Goal: Information Seeking & Learning: Learn about a topic

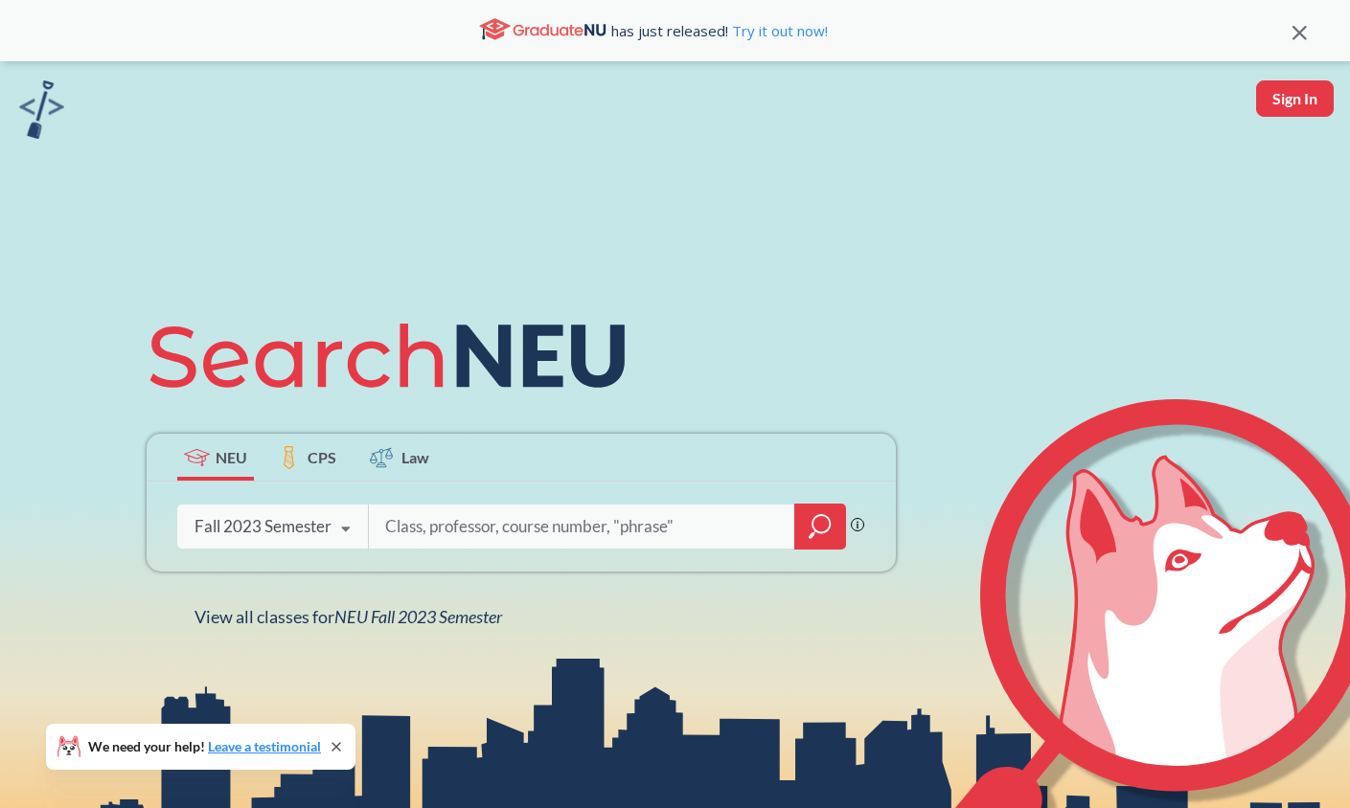
click at [315, 524] on div "Fall 2023 Semester" at bounding box center [262, 526] width 137 height 21
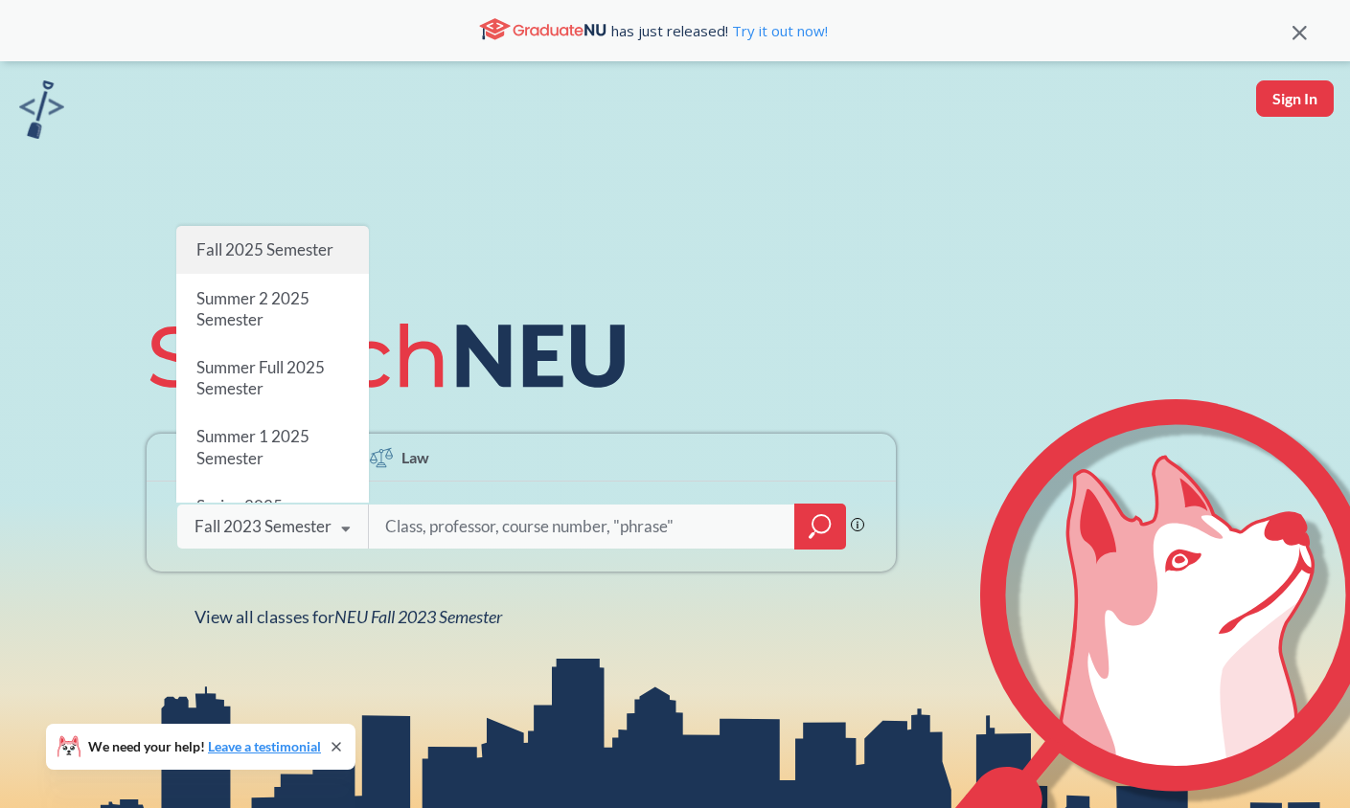
click at [235, 240] on span "Fall 2025 Semester" at bounding box center [263, 249] width 137 height 20
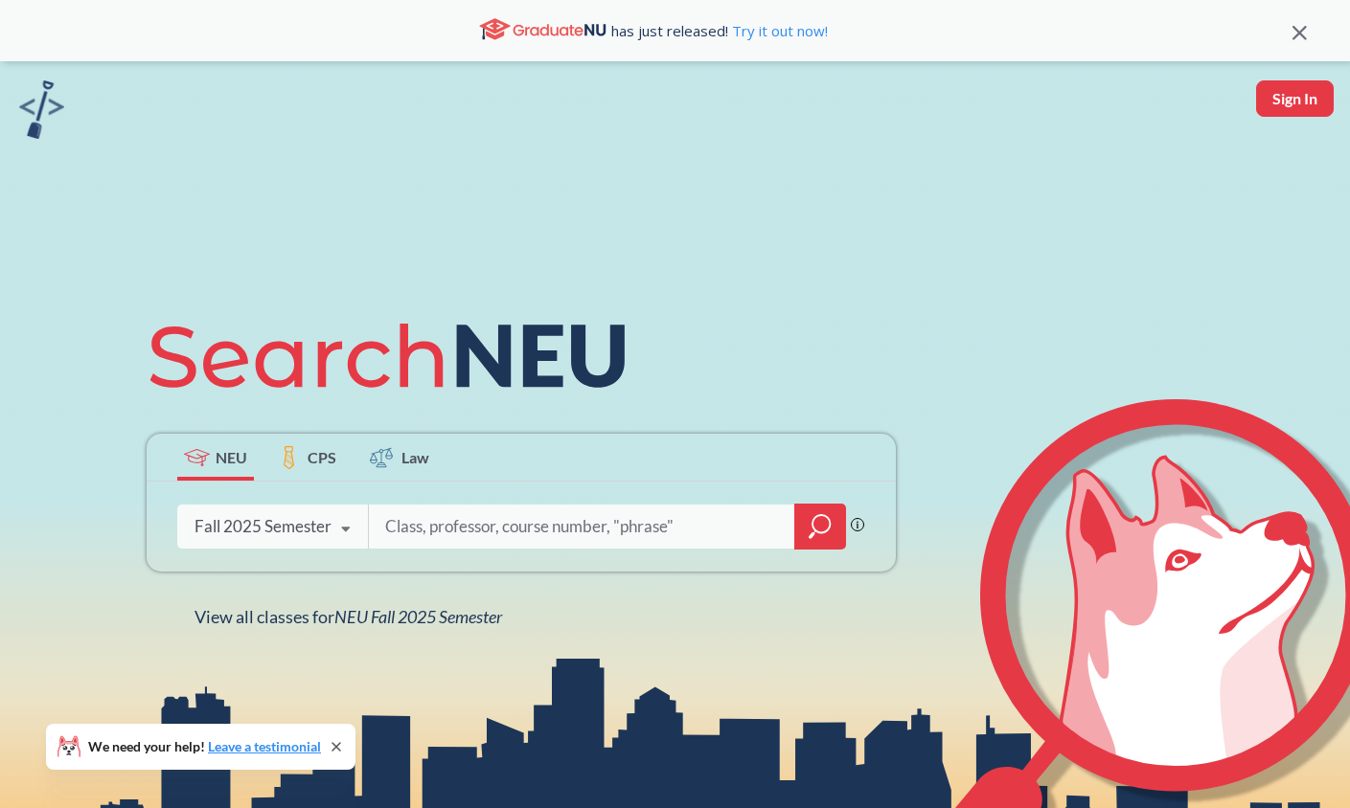
click at [426, 521] on input "search" at bounding box center [582, 527] width 398 height 40
type input "CS5200"
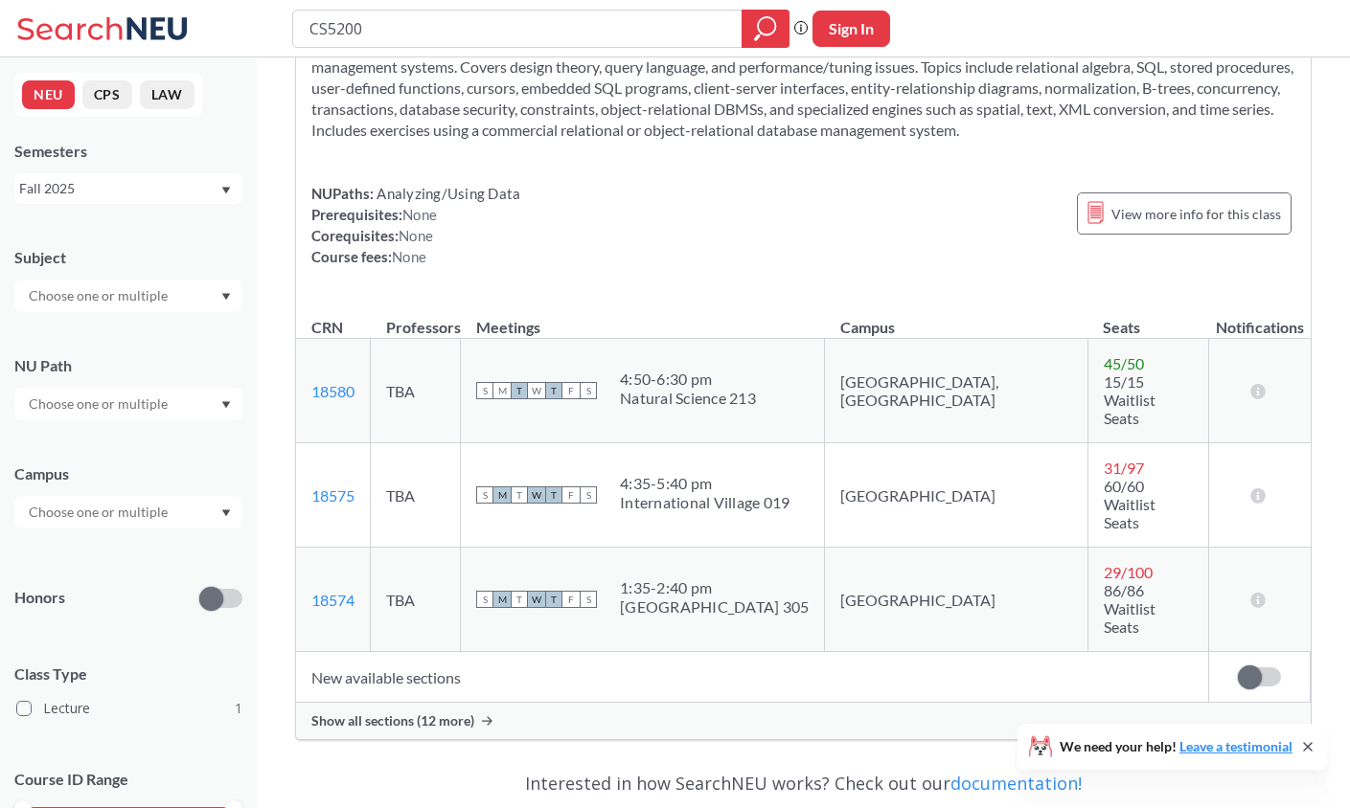
scroll to position [110, 0]
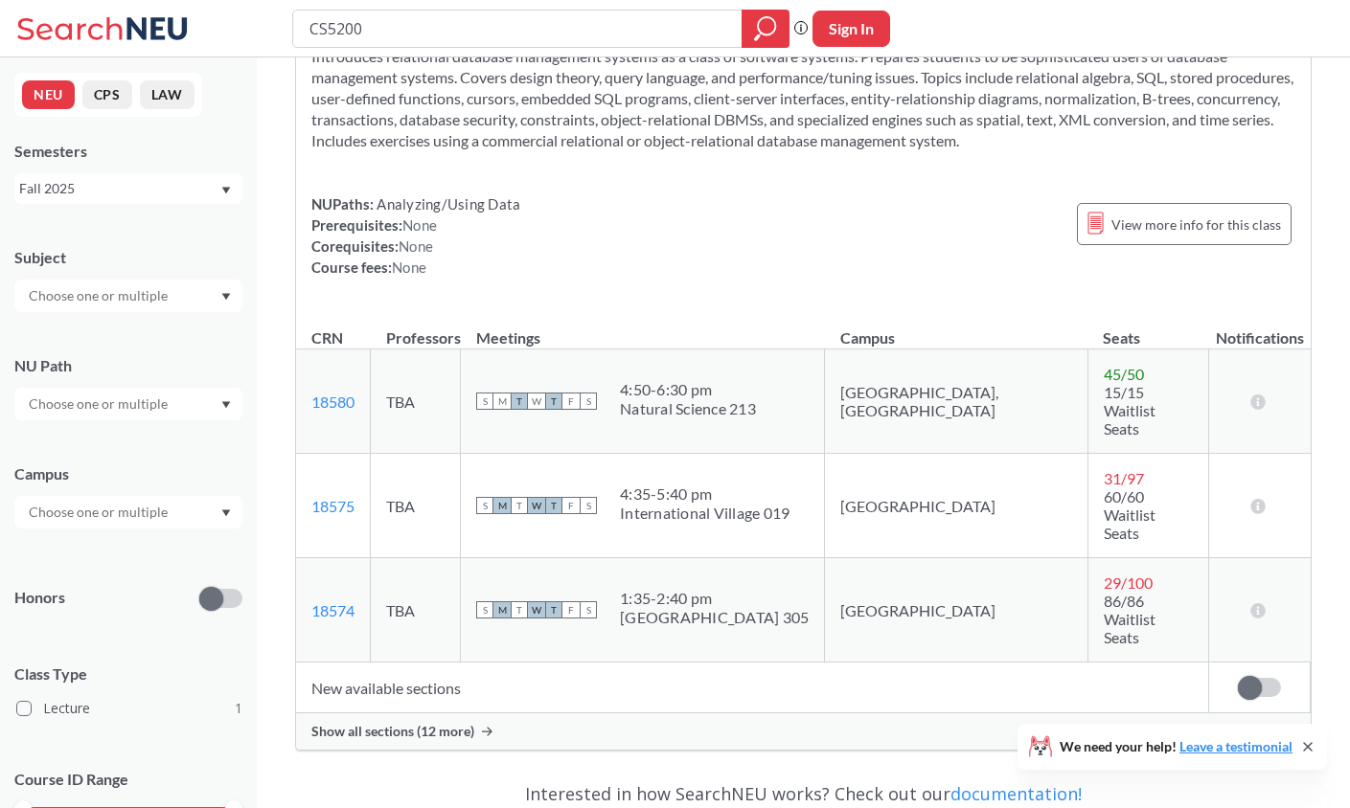
click at [433, 663] on td "New available sections" at bounding box center [752, 688] width 913 height 51
click at [416, 723] on span "Show all sections (12 more)" at bounding box center [392, 731] width 163 height 17
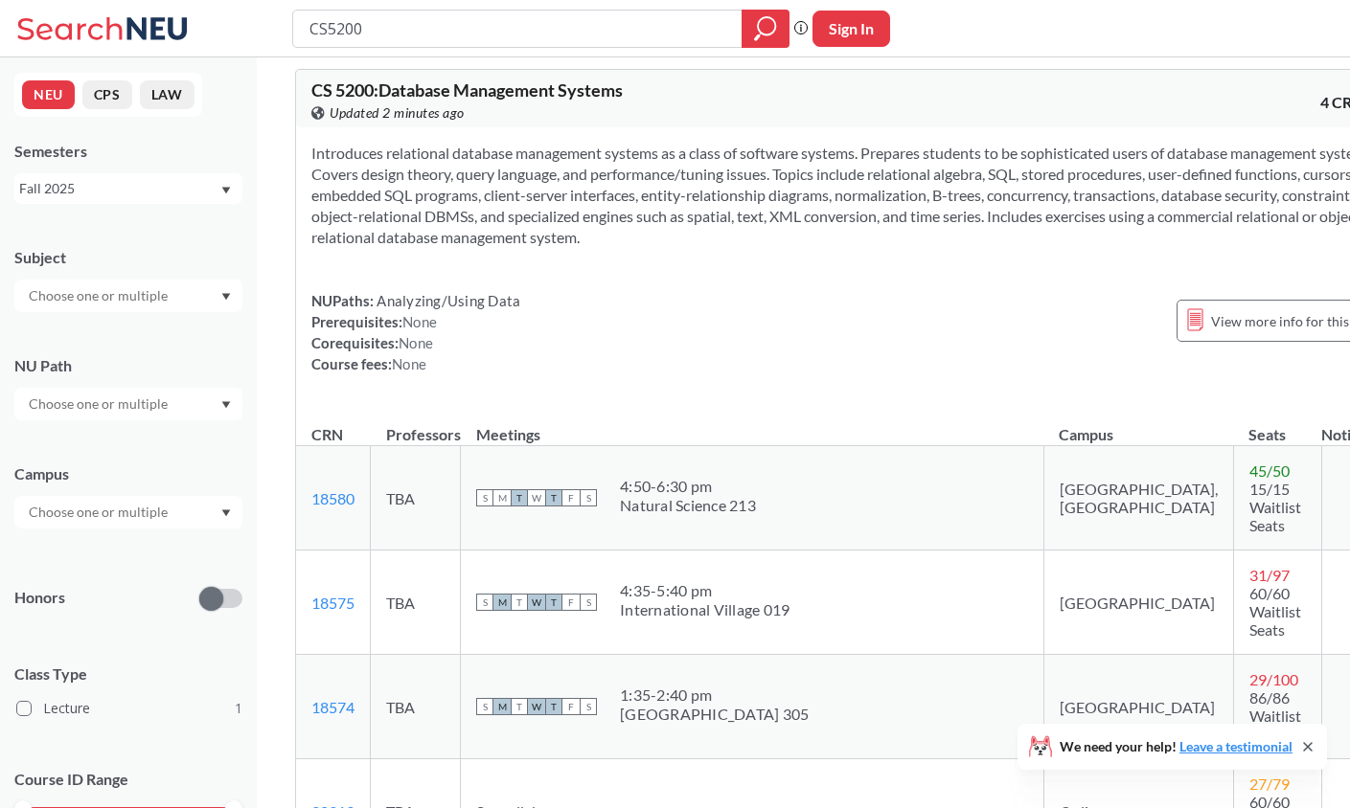
scroll to position [0, 0]
